Goal: Task Accomplishment & Management: Manage account settings

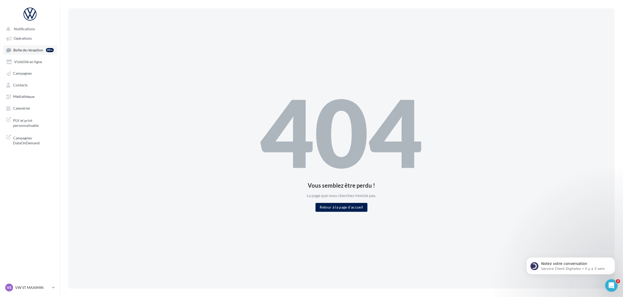
click at [24, 48] on span "Boîte de réception" at bounding box center [28, 50] width 30 height 4
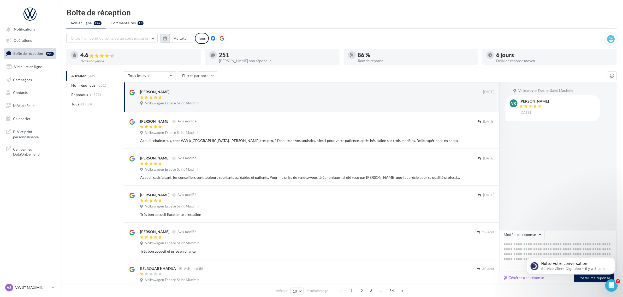
click at [164, 38] on icon "button" at bounding box center [165, 38] width 4 height 4
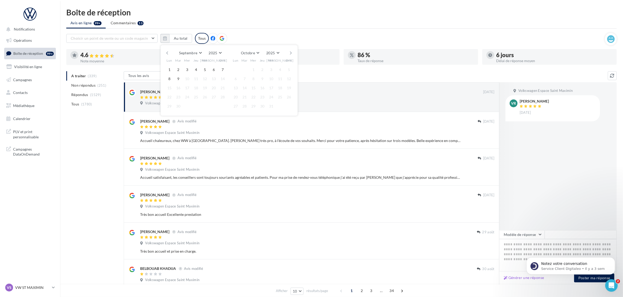
click at [168, 52] on button "button" at bounding box center [167, 52] width 4 height 7
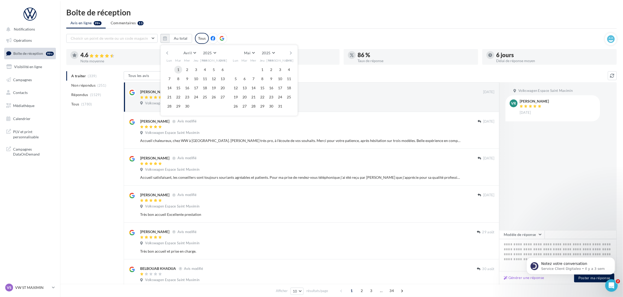
click at [178, 68] on button "1" at bounding box center [178, 70] width 8 height 8
click at [186, 106] on button "30" at bounding box center [187, 106] width 8 height 8
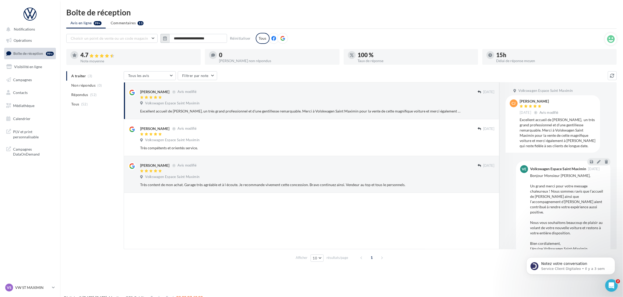
click at [165, 36] on icon "button" at bounding box center [165, 38] width 4 height 4
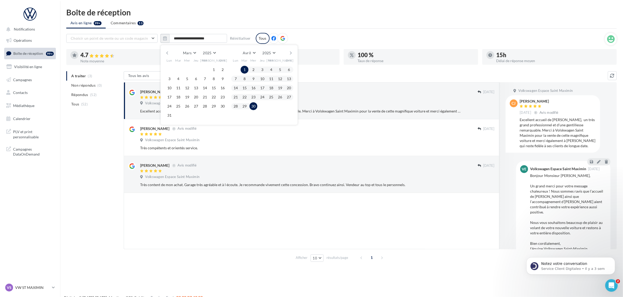
click at [289, 51] on button "button" at bounding box center [291, 52] width 4 height 7
click at [264, 68] on button "1" at bounding box center [262, 70] width 8 height 8
click at [282, 108] on button "31" at bounding box center [280, 106] width 8 height 8
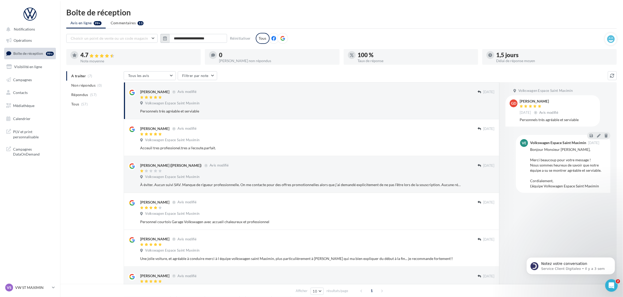
click at [167, 38] on icon "button" at bounding box center [165, 38] width 4 height 4
click at [291, 51] on button "button" at bounding box center [291, 52] width 4 height 7
click at [290, 69] on button "1" at bounding box center [289, 70] width 8 height 8
click at [233, 113] on button "30" at bounding box center [236, 115] width 8 height 8
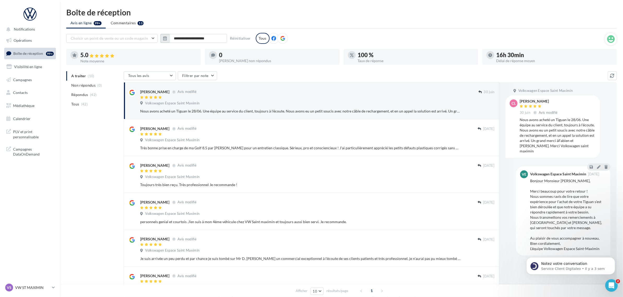
click at [167, 38] on icon "button" at bounding box center [165, 38] width 4 height 4
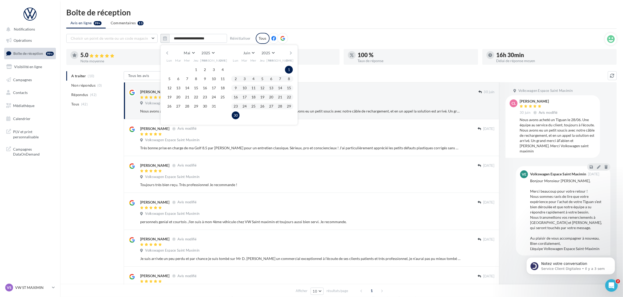
click at [292, 52] on button "button" at bounding box center [291, 52] width 4 height 7
click at [244, 71] on button "1" at bounding box center [245, 70] width 8 height 8
click at [262, 105] on button "31" at bounding box center [262, 106] width 8 height 8
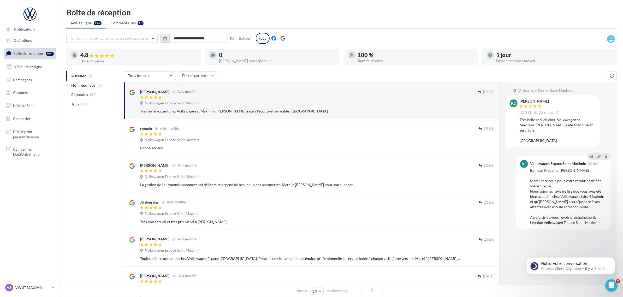
click at [162, 37] on button "button" at bounding box center [165, 38] width 9 height 9
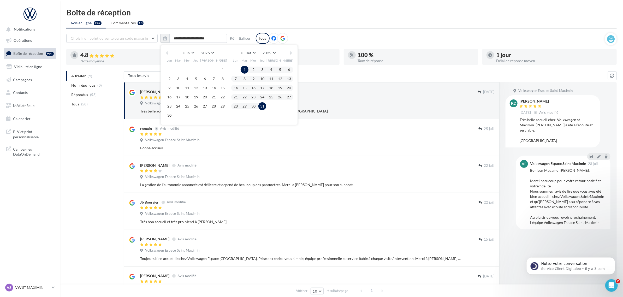
click at [290, 50] on button "button" at bounding box center [291, 52] width 4 height 7
click at [272, 69] on button "1" at bounding box center [271, 70] width 8 height 8
click at [289, 106] on button "31" at bounding box center [289, 106] width 8 height 8
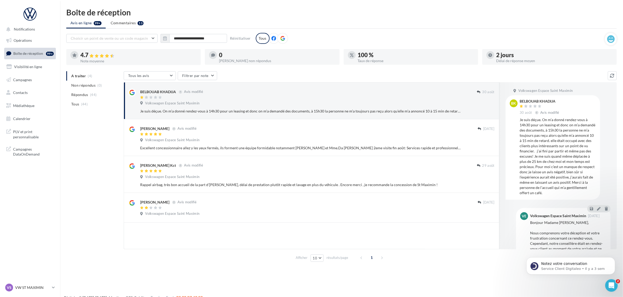
click at [36, 282] on nav "Notifications Opérations Boîte de réception 99+ Visibilité en ligne Campagnes C…" at bounding box center [30, 148] width 60 height 297
click at [36, 288] on p "VW ST MAXIMIN" at bounding box center [32, 287] width 35 height 5
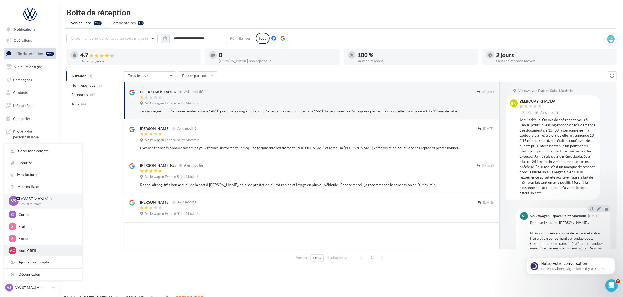
click at [46, 252] on p "Audi CREIL" at bounding box center [47, 250] width 57 height 5
